Goal: Check status

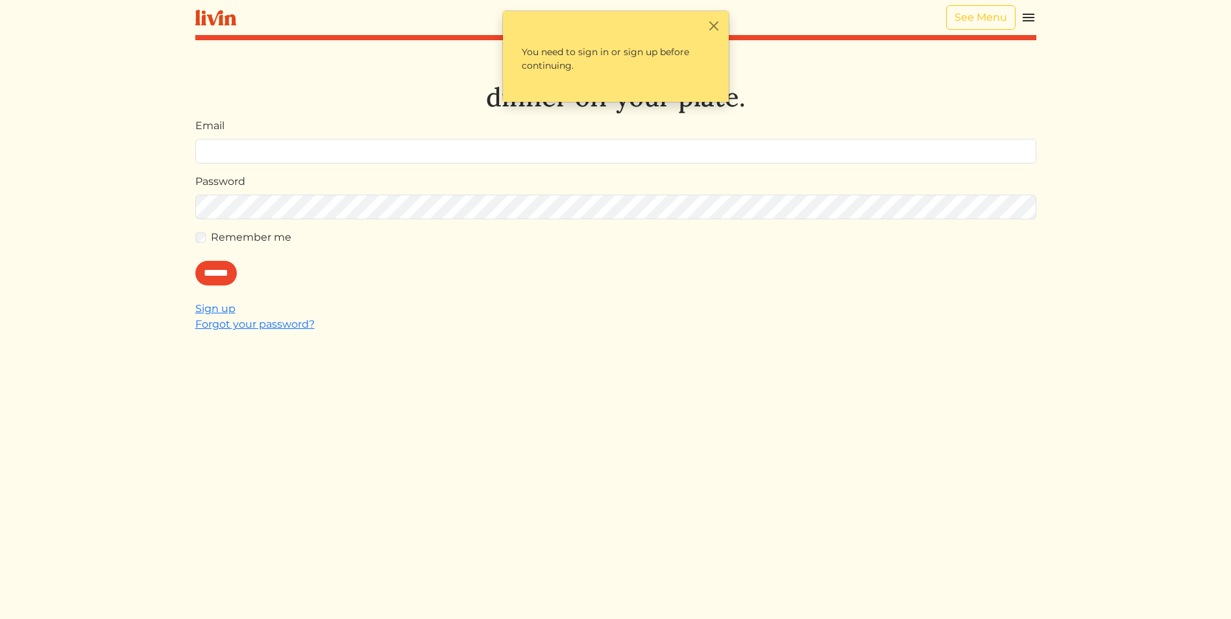
type input "**********"
click at [207, 234] on div "Remember me" at bounding box center [615, 238] width 841 height 16
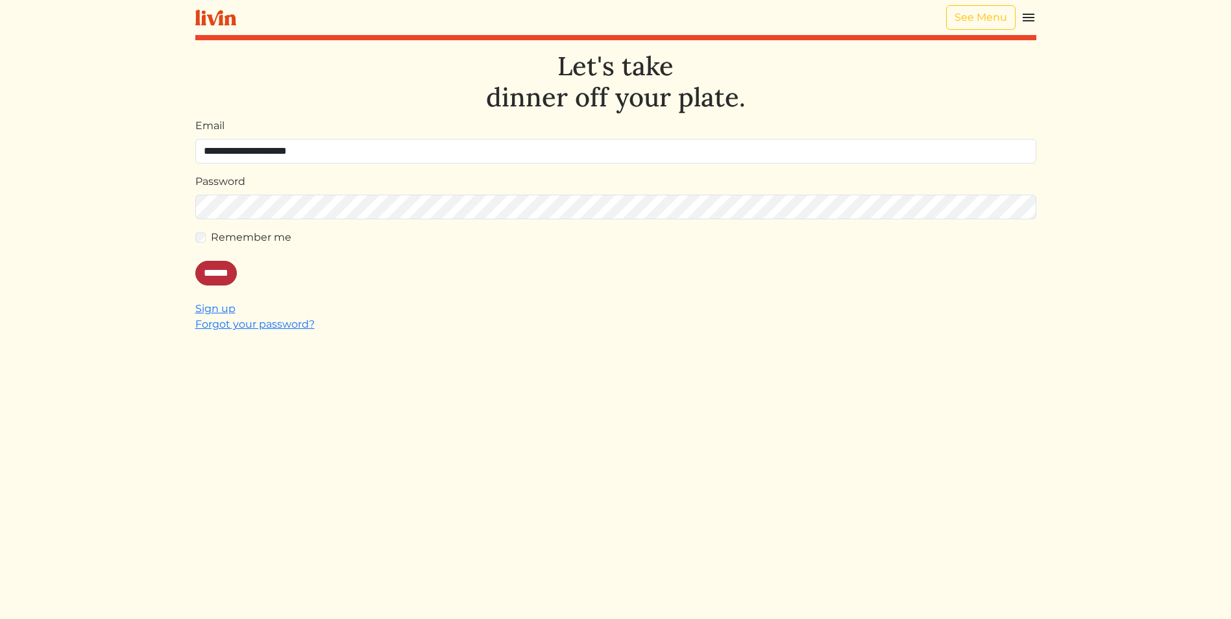
click at [222, 272] on input "******" at bounding box center [216, 273] width 42 height 25
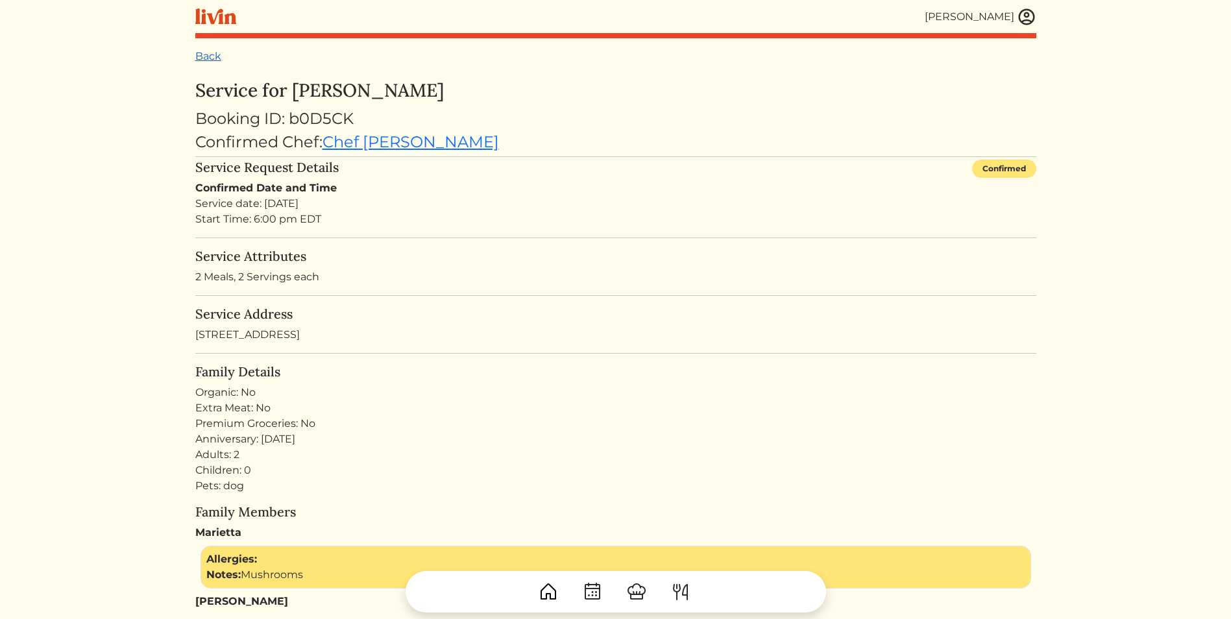
click at [209, 53] on link "Back" at bounding box center [208, 56] width 26 height 12
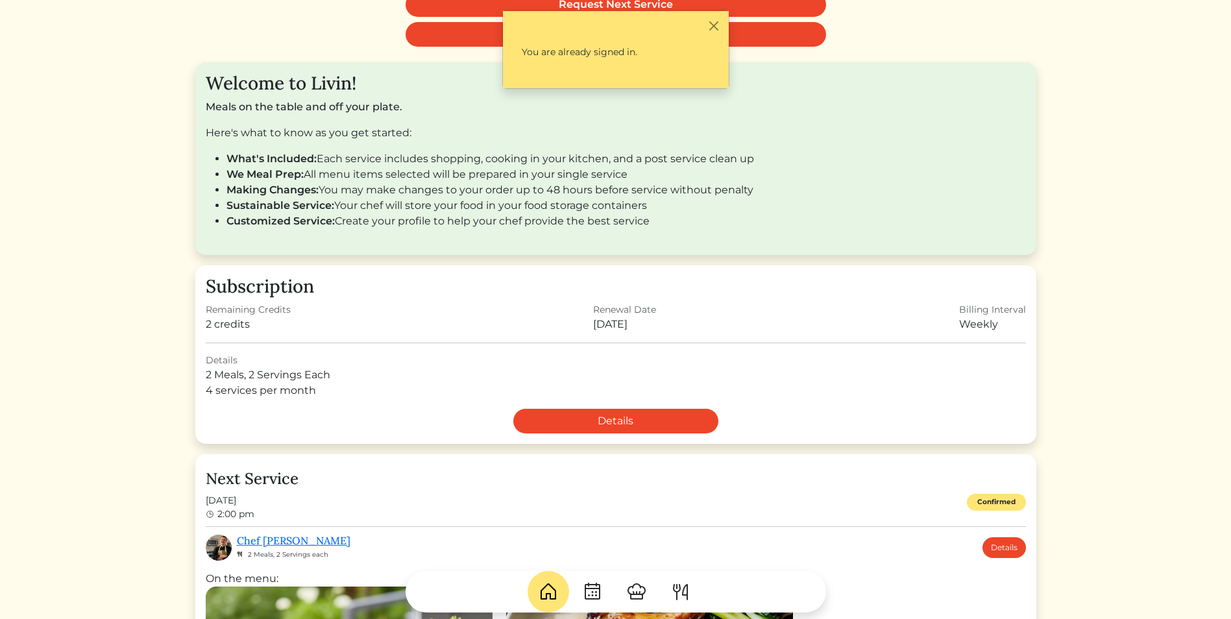
scroll to position [195, 0]
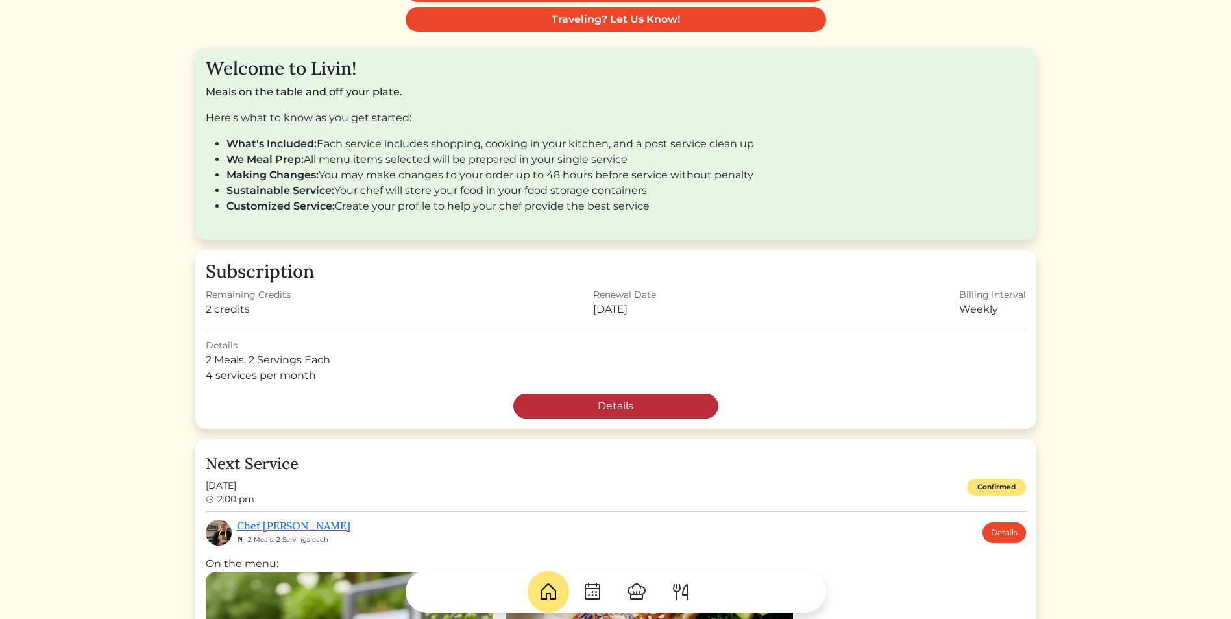
click at [625, 409] on link "Details" at bounding box center [615, 406] width 205 height 25
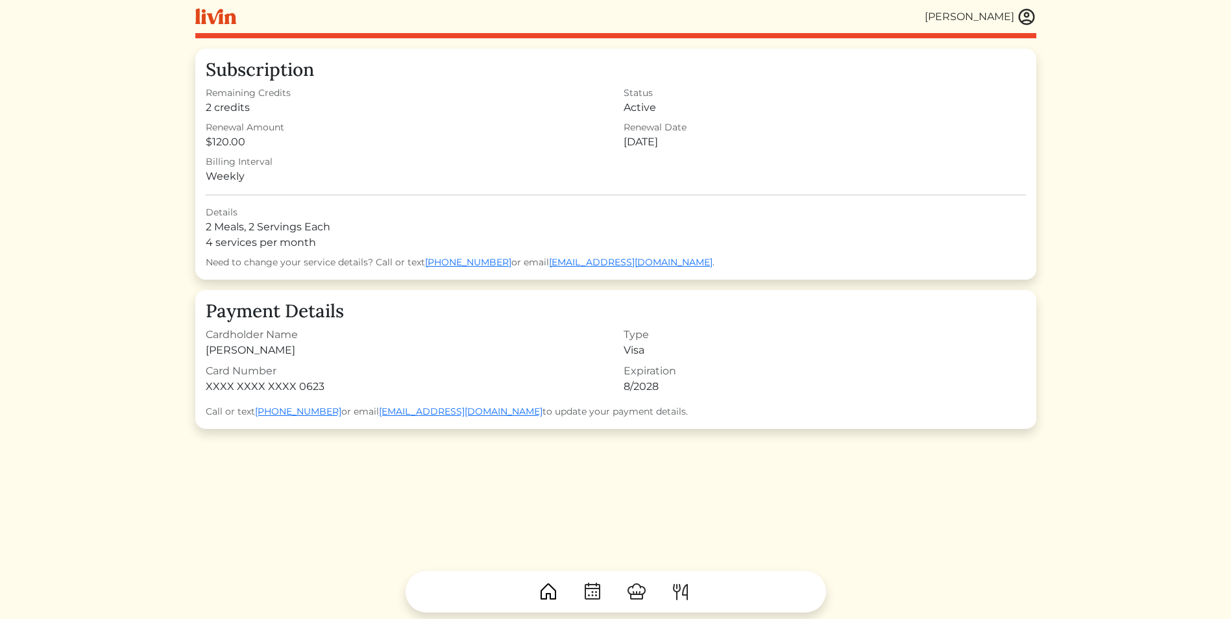
click at [1021, 23] on img at bounding box center [1026, 16] width 19 height 19
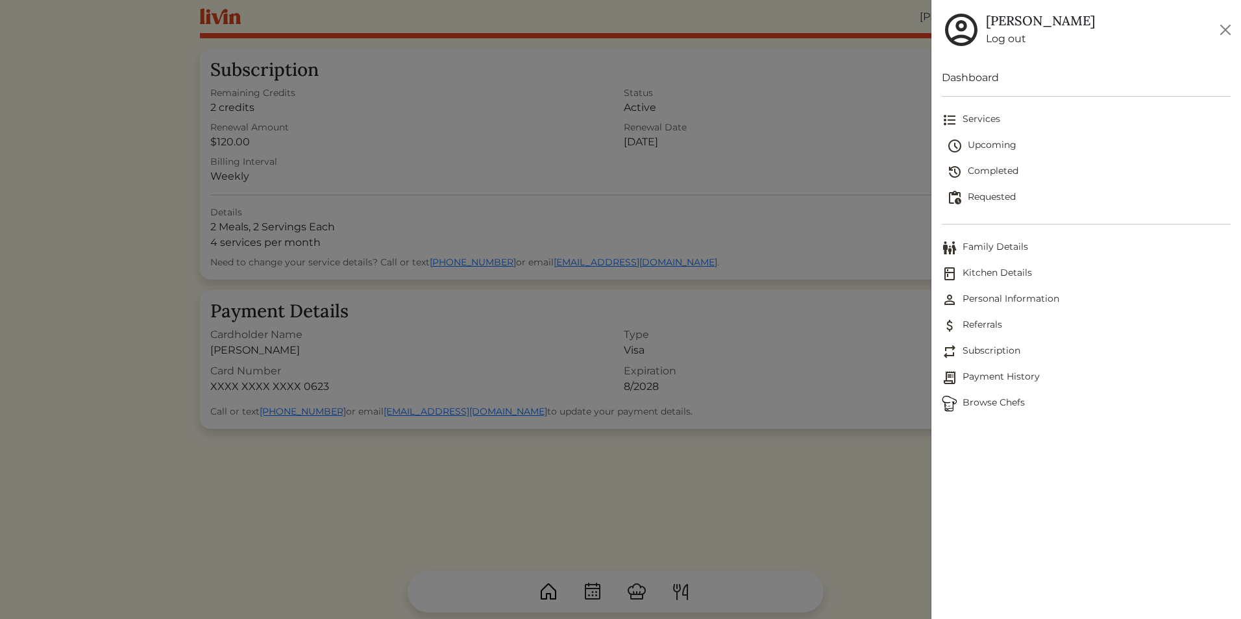
click at [995, 137] on link "Upcoming" at bounding box center [1089, 146] width 284 height 26
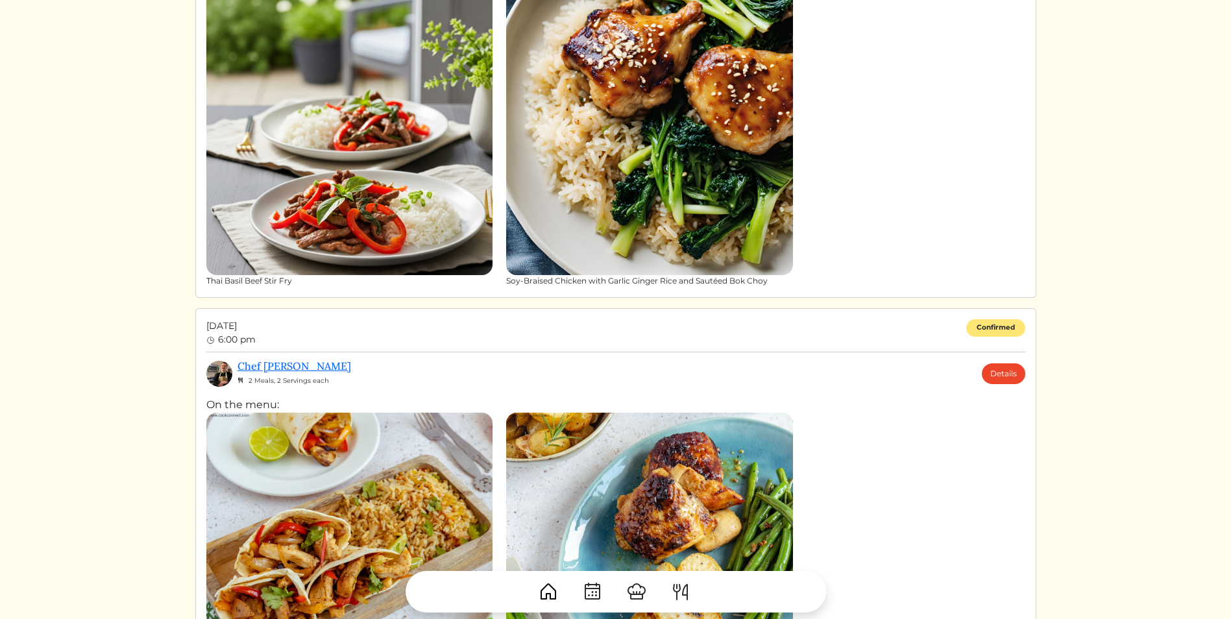
scroll to position [260, 0]
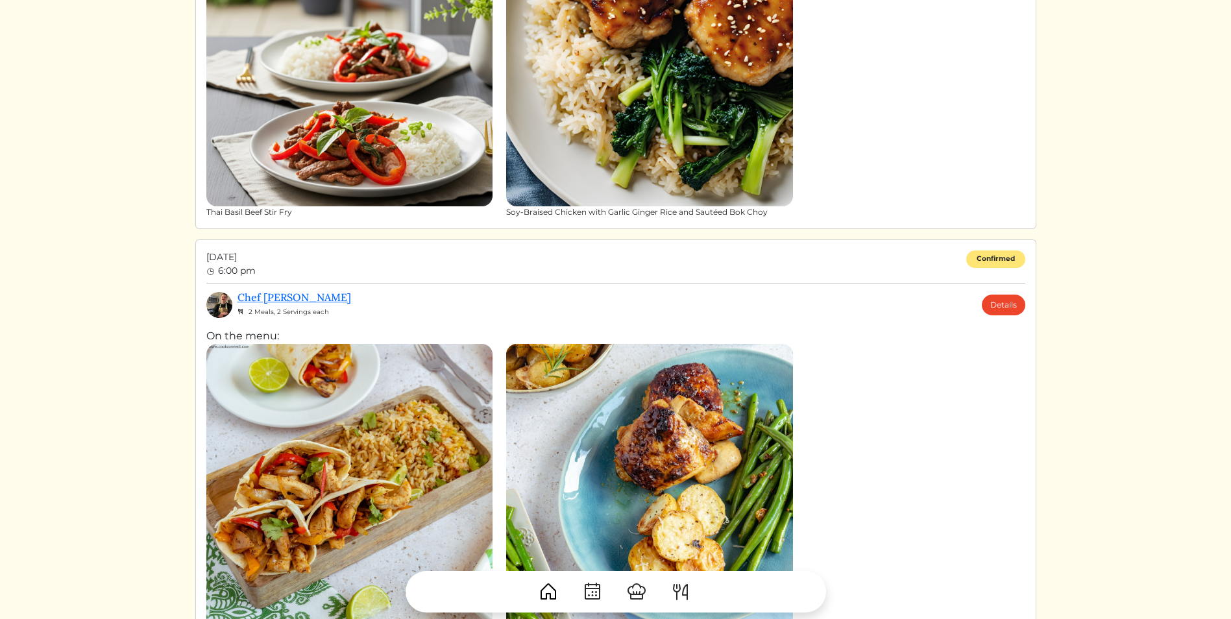
click at [51, 359] on html "Marietta Rodriguez Marietta Rodriguez Log out Dashboard Services Upcoming Compl…" at bounding box center [615, 49] width 1231 height 619
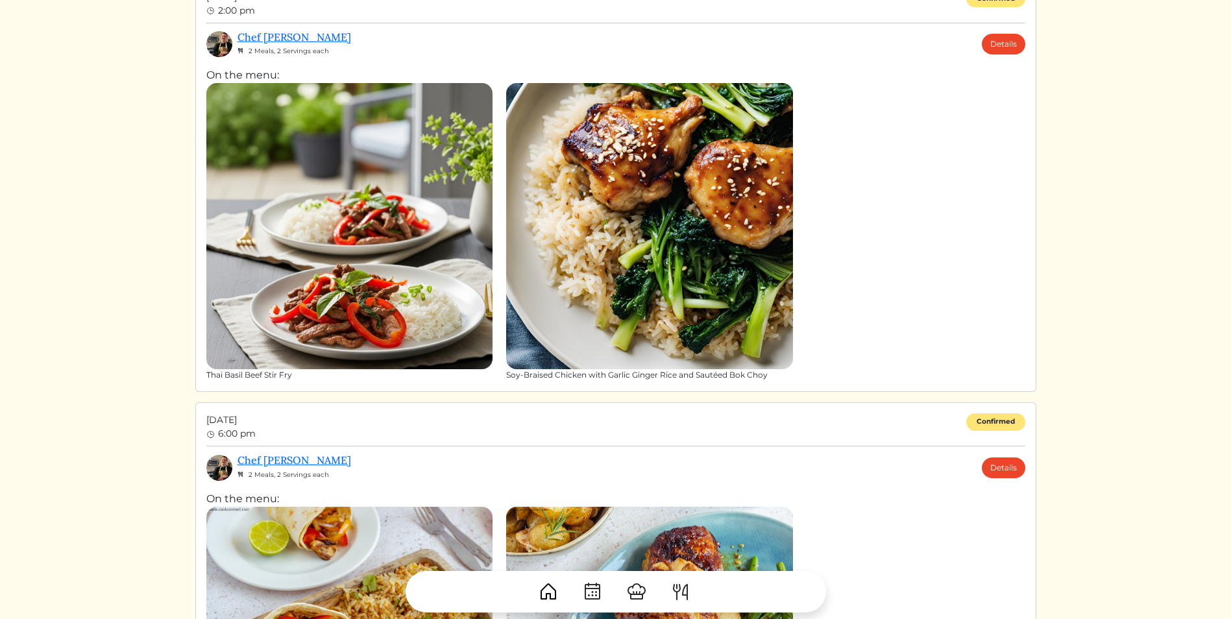
scroll to position [0, 0]
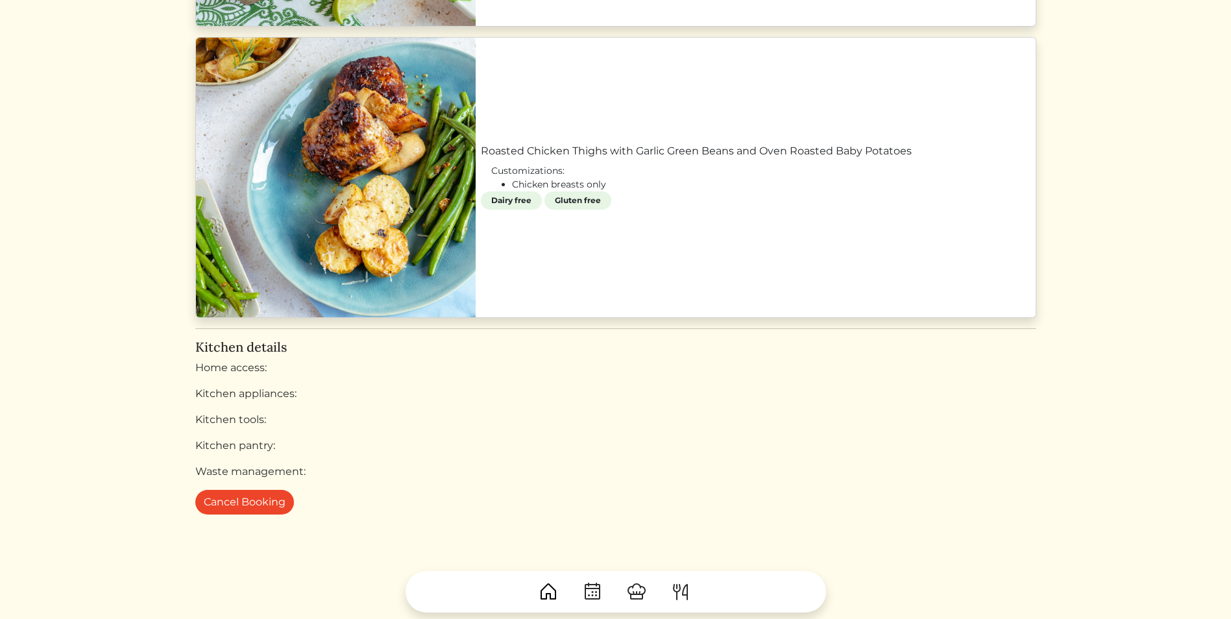
scroll to position [999, 0]
